Goal: Information Seeking & Learning: Learn about a topic

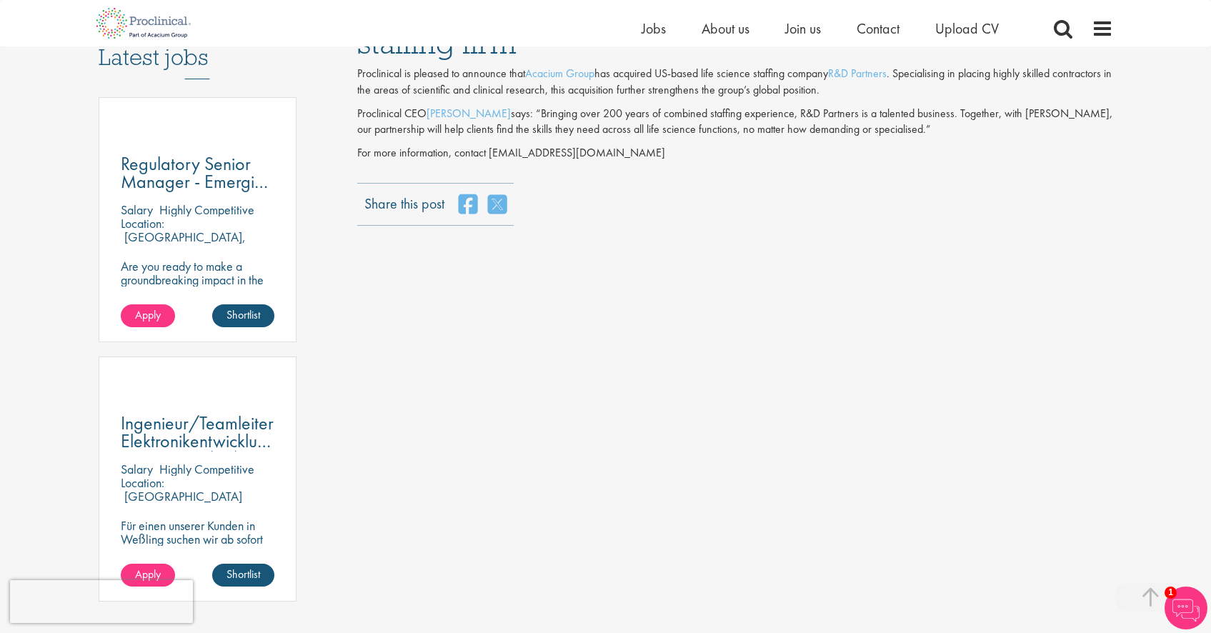
scroll to position [456, 0]
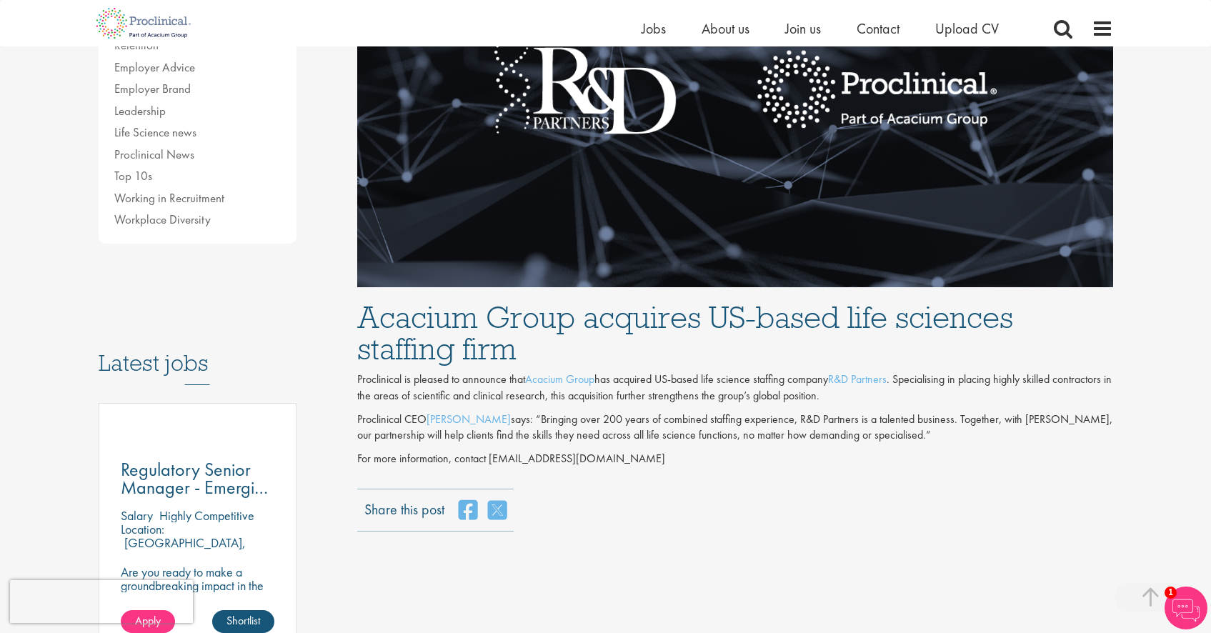
click at [611, 379] on p "Proclinical is pleased to announce that Acacium Group has acquired US-based lif…" at bounding box center [735, 387] width 756 height 33
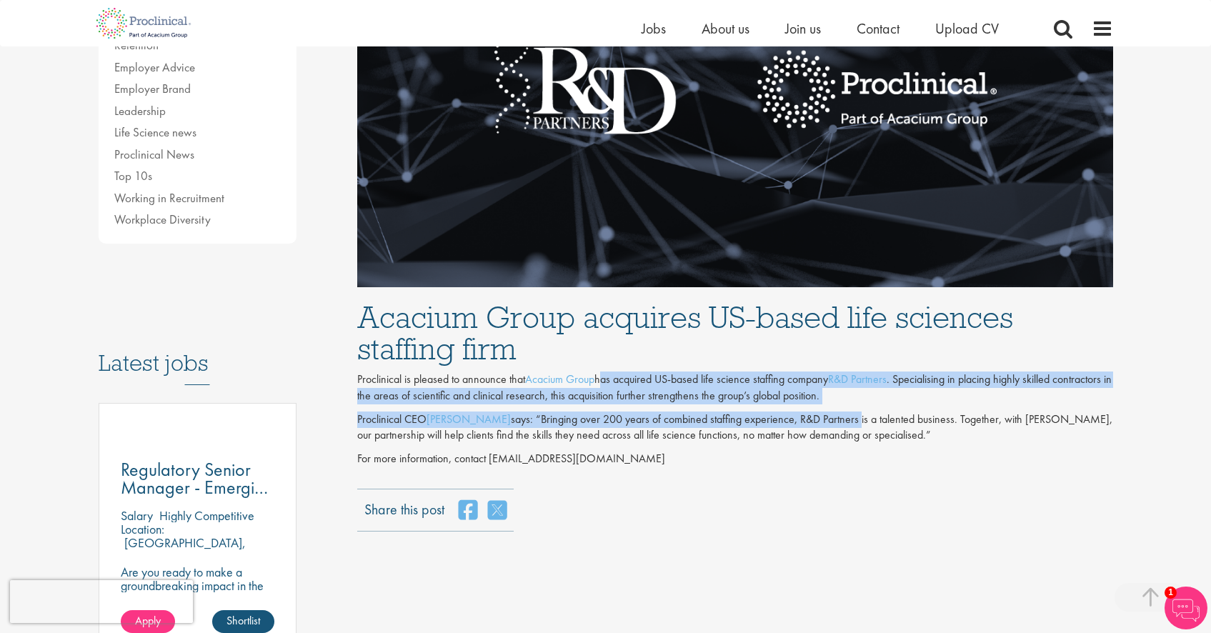
drag, startPoint x: 611, startPoint y: 378, endPoint x: 804, endPoint y: 409, distance: 196.1
click at [804, 409] on div "Acacium Group acquires US-based life sciences staffing firm Proclinical is plea…" at bounding box center [734, 380] width 777 height 187
click at [804, 411] on p "Proclinical CEO [PERSON_NAME] says: “Bringing over 200 years of combined staffi…" at bounding box center [735, 427] width 756 height 33
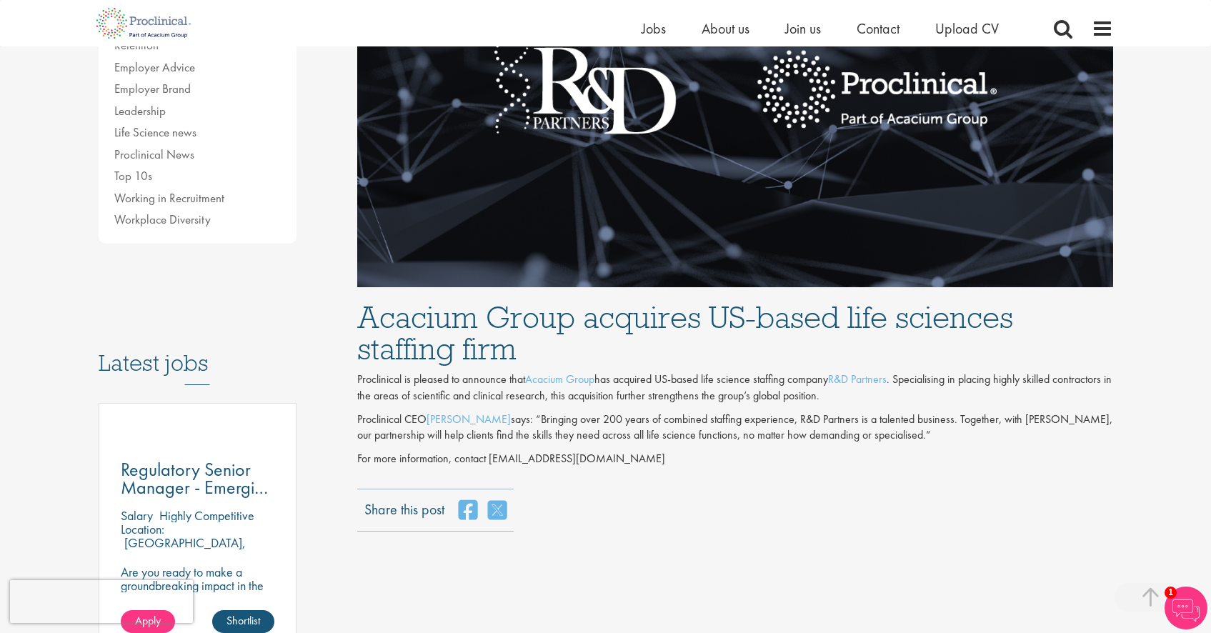
click at [761, 459] on p "For more information, contact [EMAIL_ADDRESS][DOMAIN_NAME]" at bounding box center [735, 459] width 756 height 16
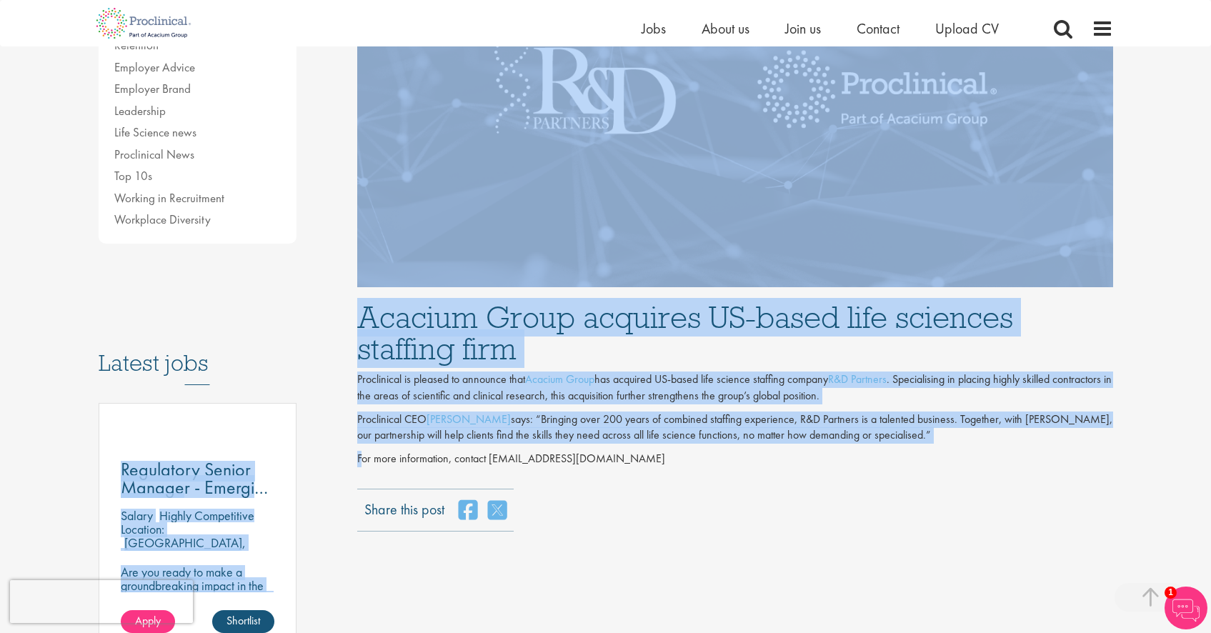
drag, startPoint x: 888, startPoint y: 446, endPoint x: 343, endPoint y: 410, distance: 546.8
click at [343, 410] on div "Content types Quizzes Blogs Guidebooks & Reports Videos Infographics Case studi…" at bounding box center [606, 312] width 1036 height 1231
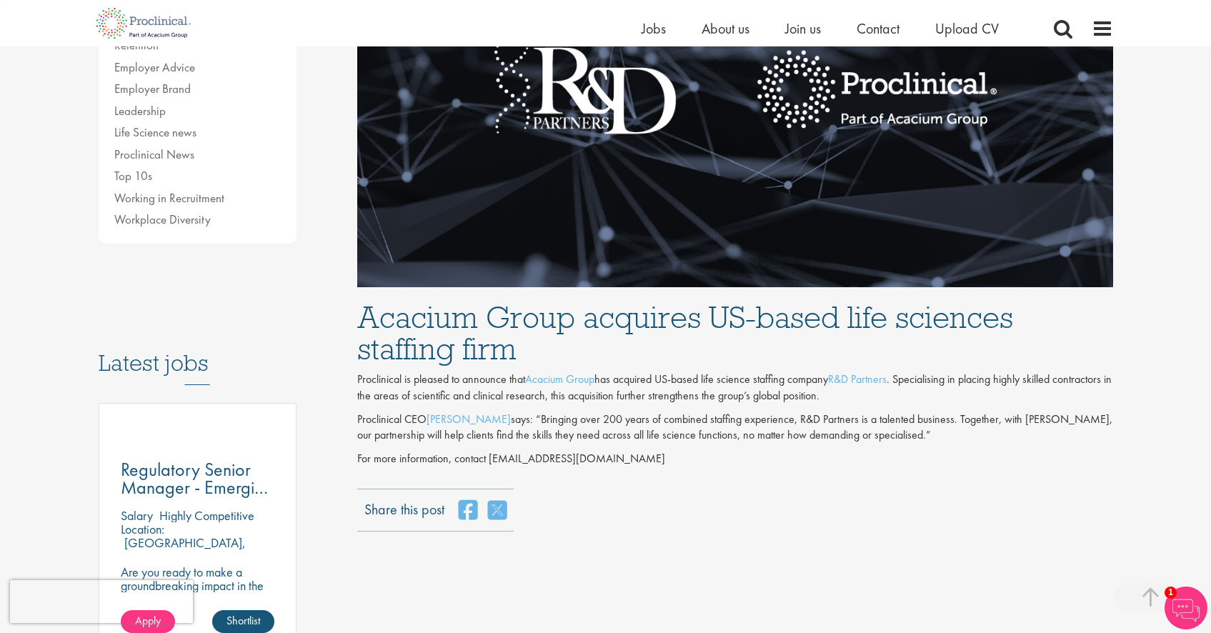
click at [898, 454] on p "For more information, contact [EMAIL_ADDRESS][DOMAIN_NAME]" at bounding box center [735, 459] width 756 height 16
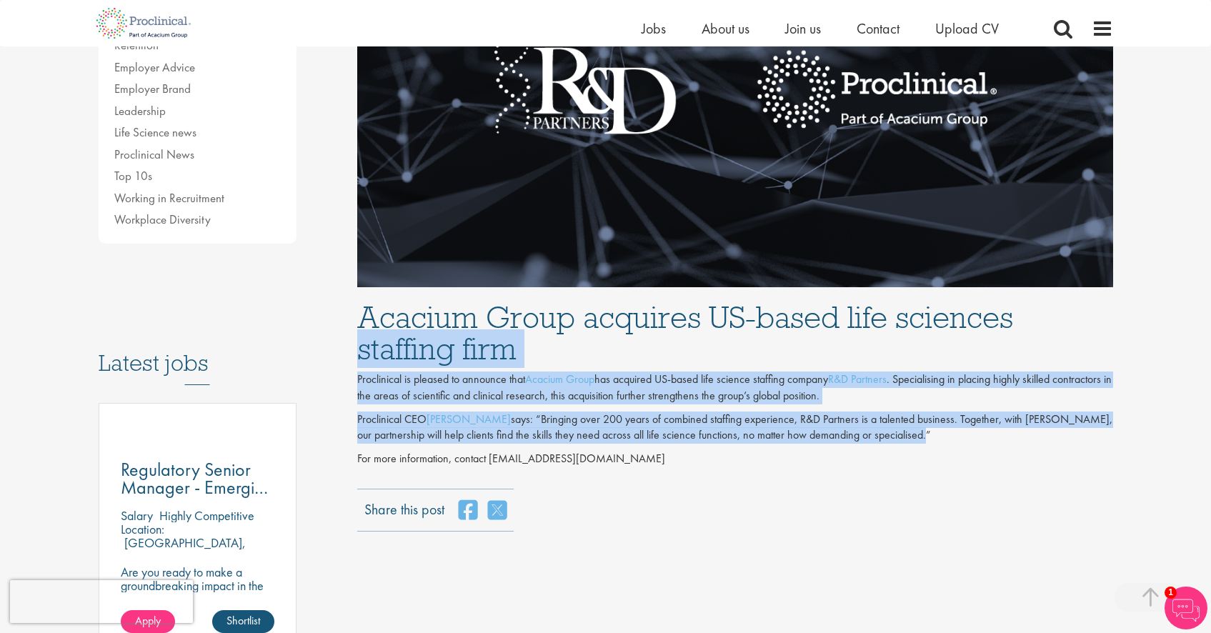
drag, startPoint x: 883, startPoint y: 434, endPoint x: 351, endPoint y: 358, distance: 538.1
click at [351, 358] on div "Acacium Group acquires US-based life sciences staffing firm R&D Partners Author…" at bounding box center [734, 117] width 777 height 827
click at [576, 418] on p "Proclinical CEO [PERSON_NAME] says: “Bringing over 200 years of combined staffi…" at bounding box center [735, 427] width 756 height 33
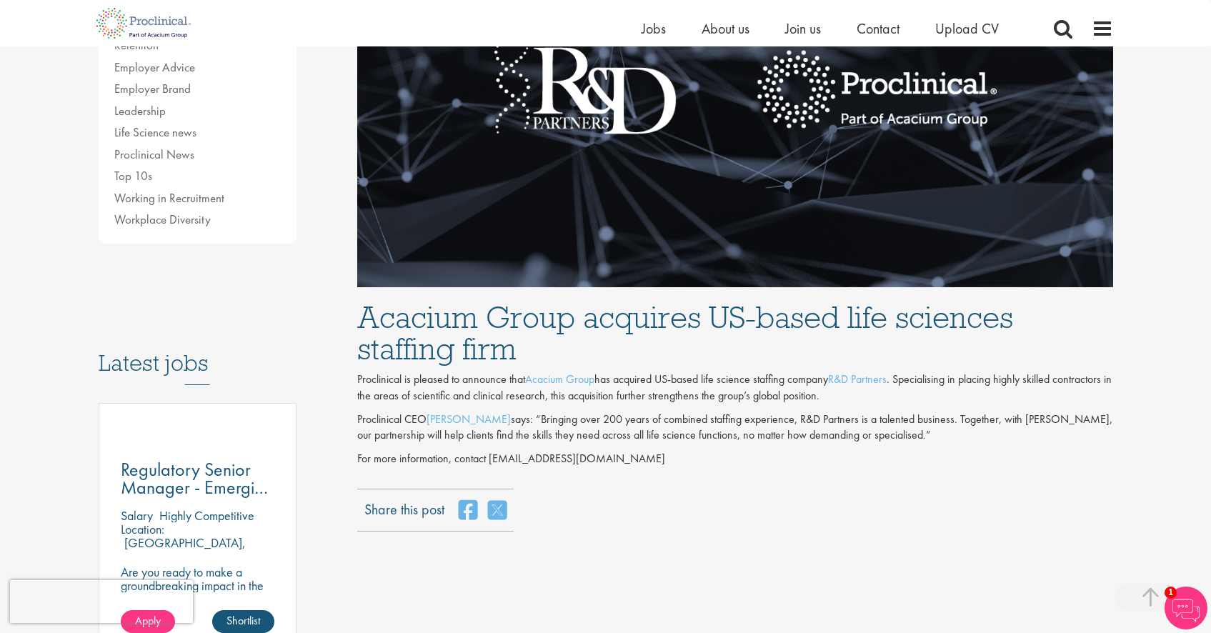
click at [591, 412] on p "Proclinical CEO [PERSON_NAME] says: “Bringing over 200 years of combined staffi…" at bounding box center [735, 427] width 756 height 33
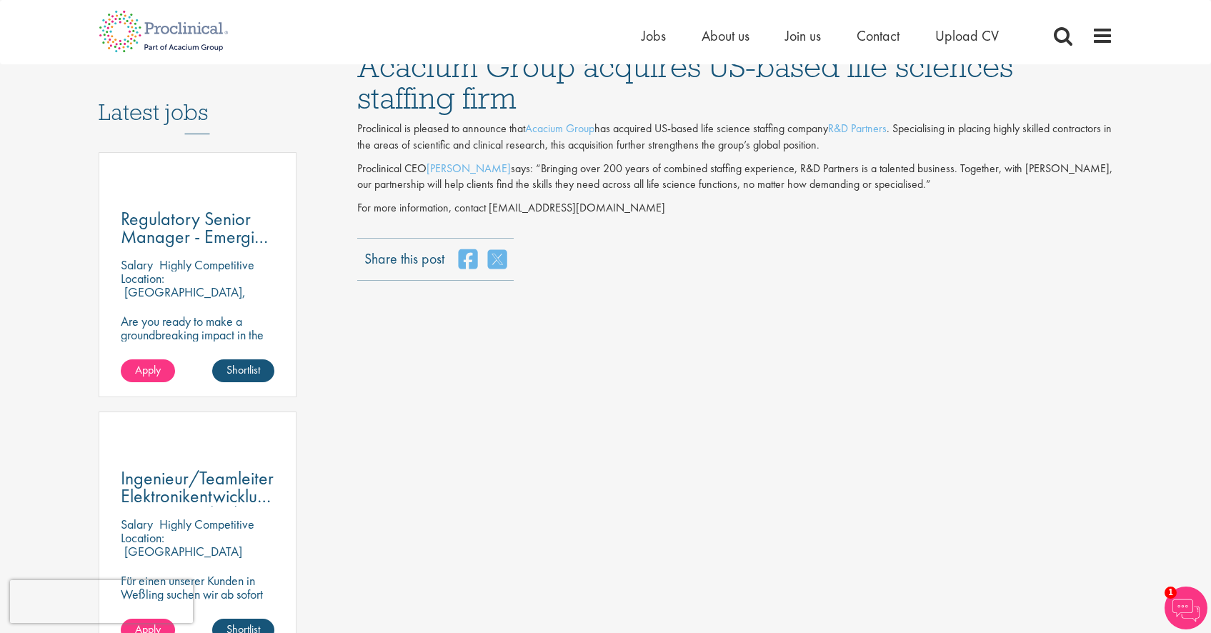
scroll to position [0, 0]
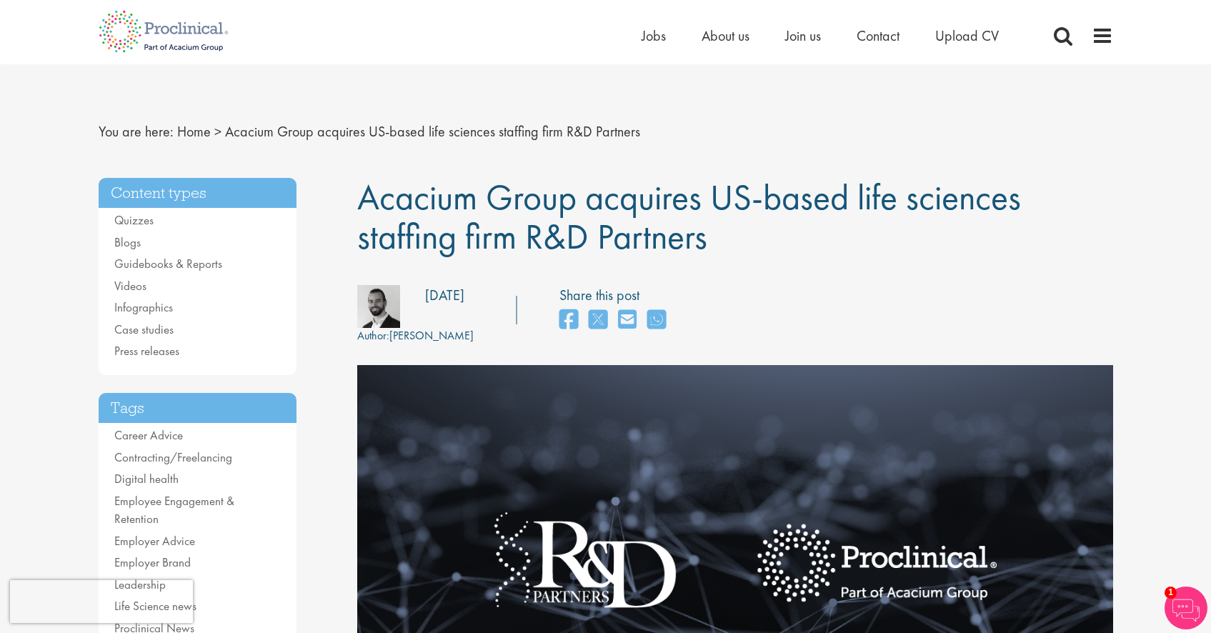
click at [194, 26] on img at bounding box center [163, 31] width 151 height 63
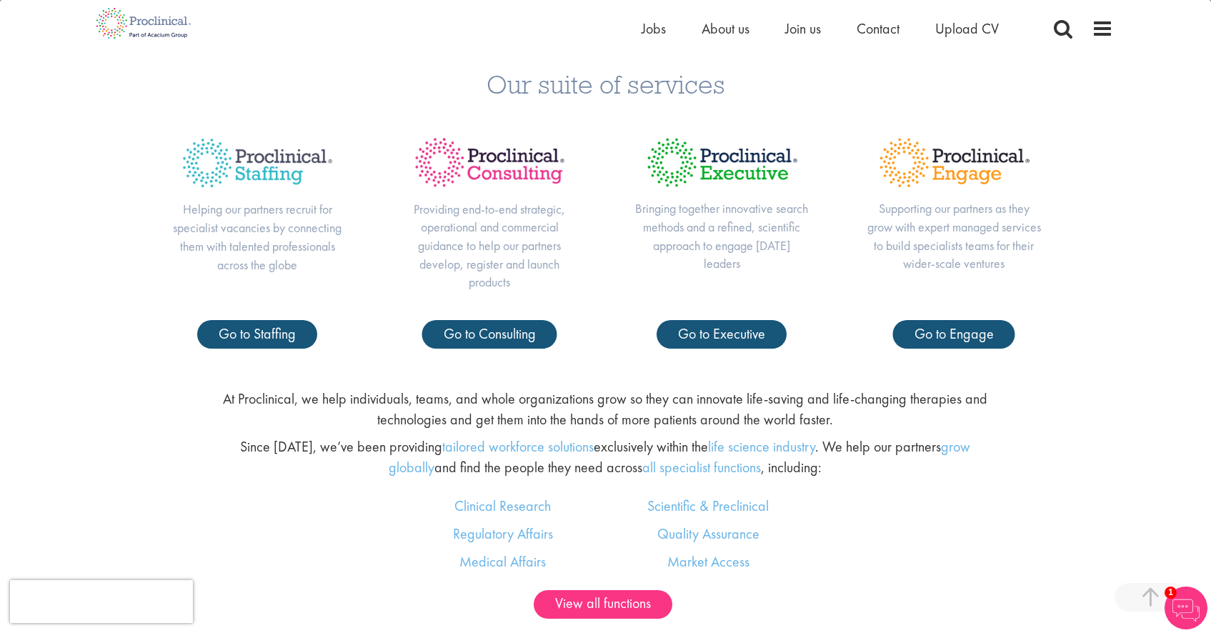
scroll to position [654, 0]
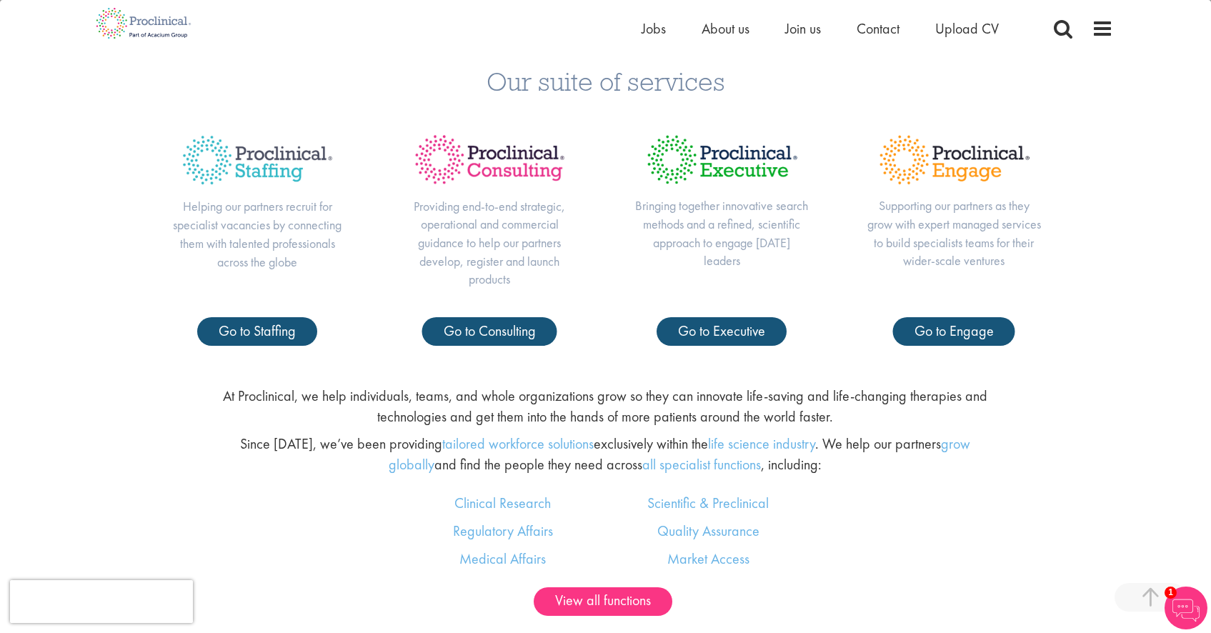
click at [623, 286] on div "Bringing together innovative search methods and a refined, scientific approach …" at bounding box center [722, 220] width 232 height 194
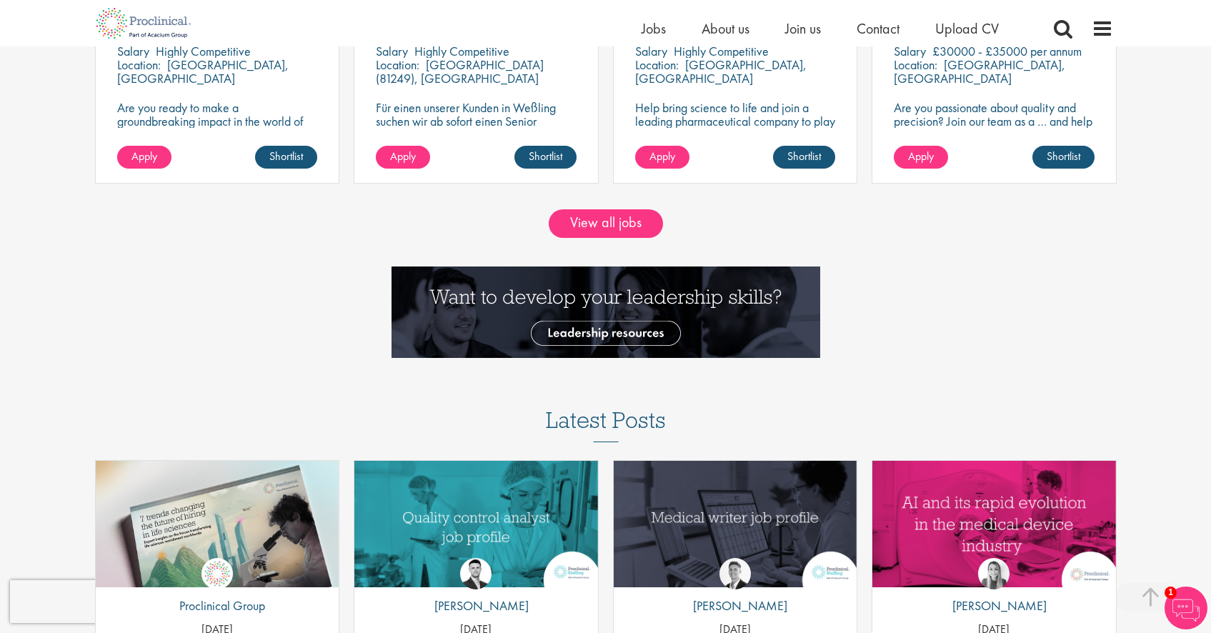
scroll to position [836, 0]
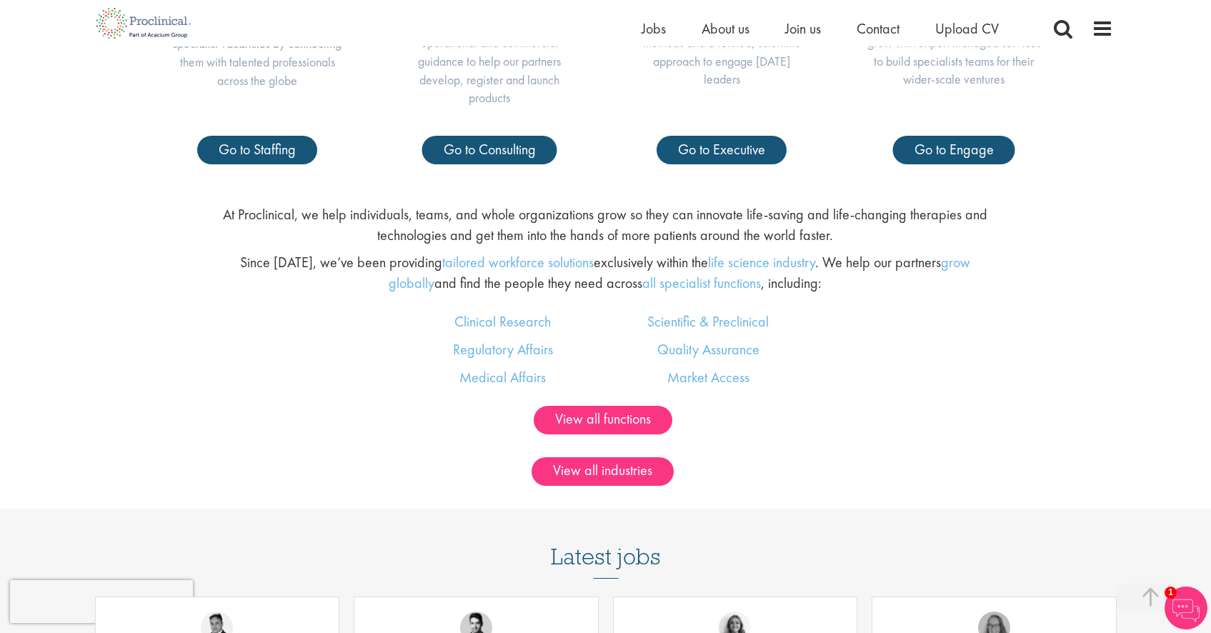
click at [304, 406] on div "View all functions" at bounding box center [605, 420] width 1211 height 29
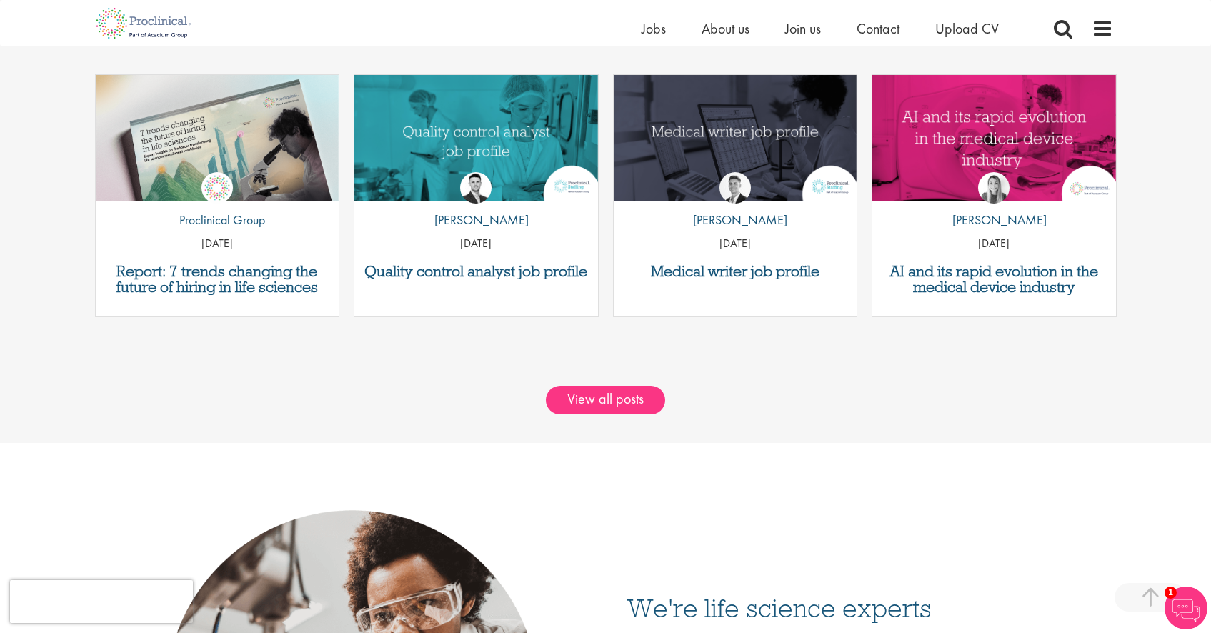
scroll to position [896, 0]
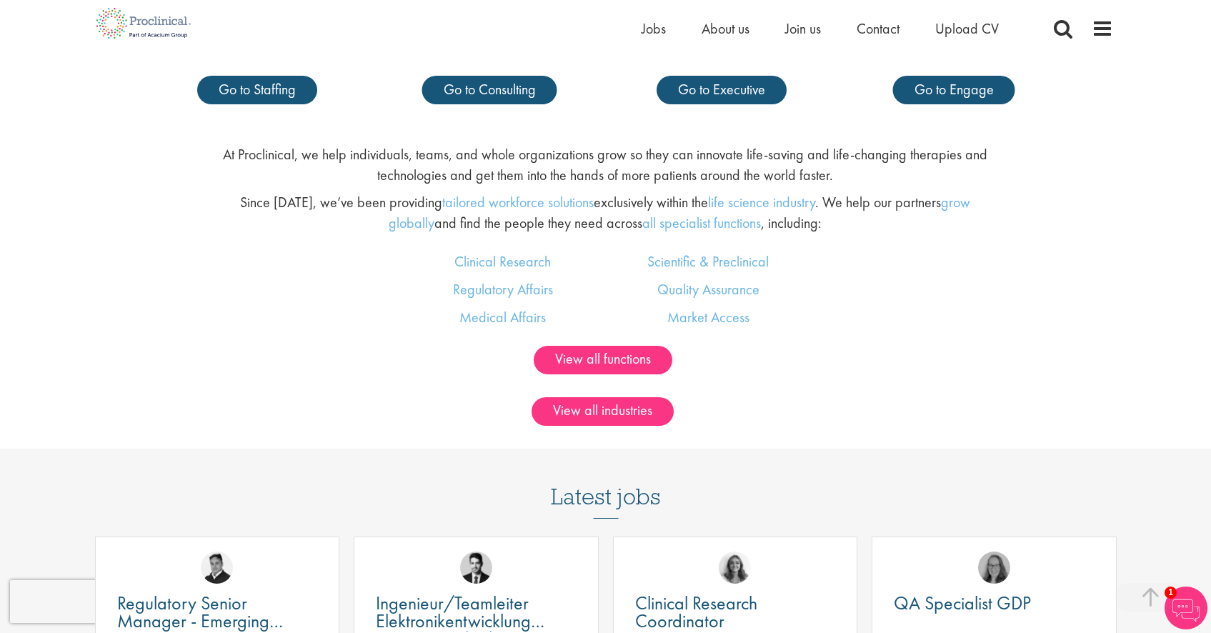
click at [229, 276] on div "Clinical Research Regulatory Affairs Medical Affairs Scientific & Preclinical Q…" at bounding box center [605, 298] width 1232 height 94
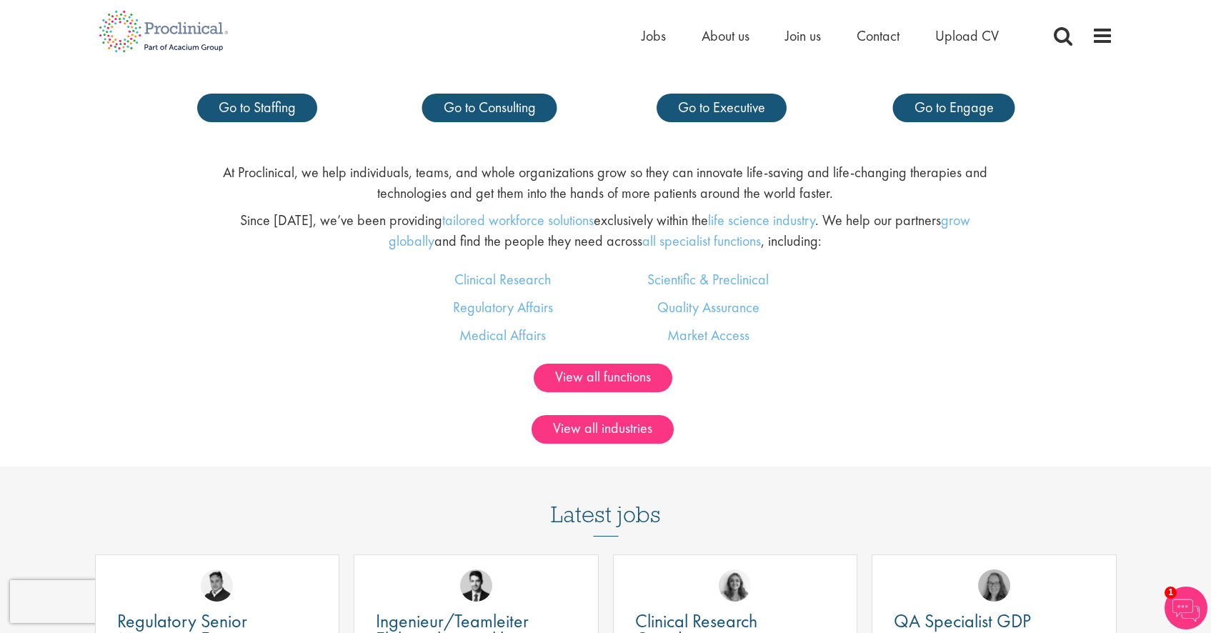
scroll to position [0, 0]
